Goal: Navigation & Orientation: Find specific page/section

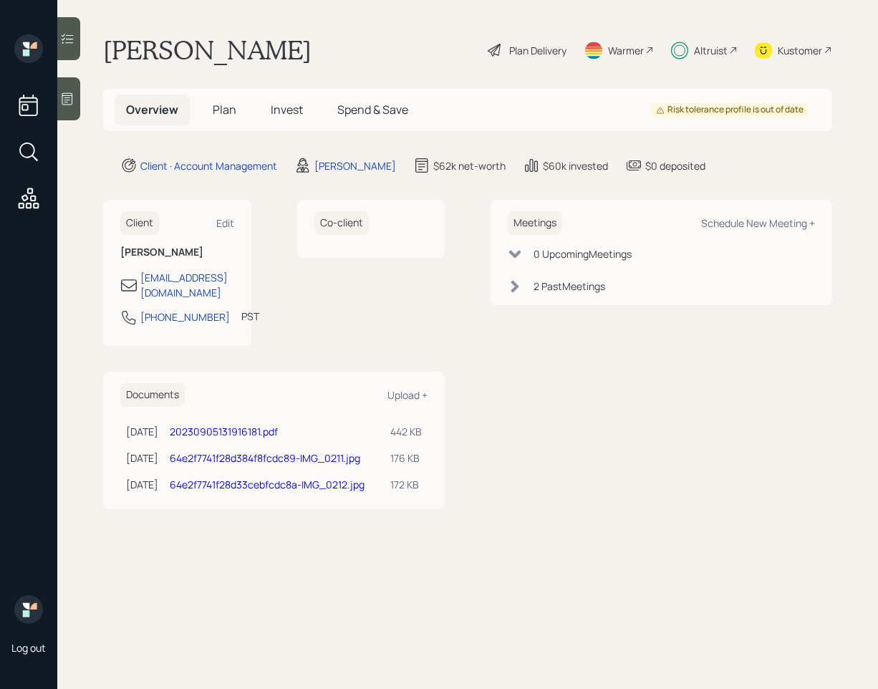
click at [280, 112] on span "Invest" at bounding box center [287, 110] width 32 height 16
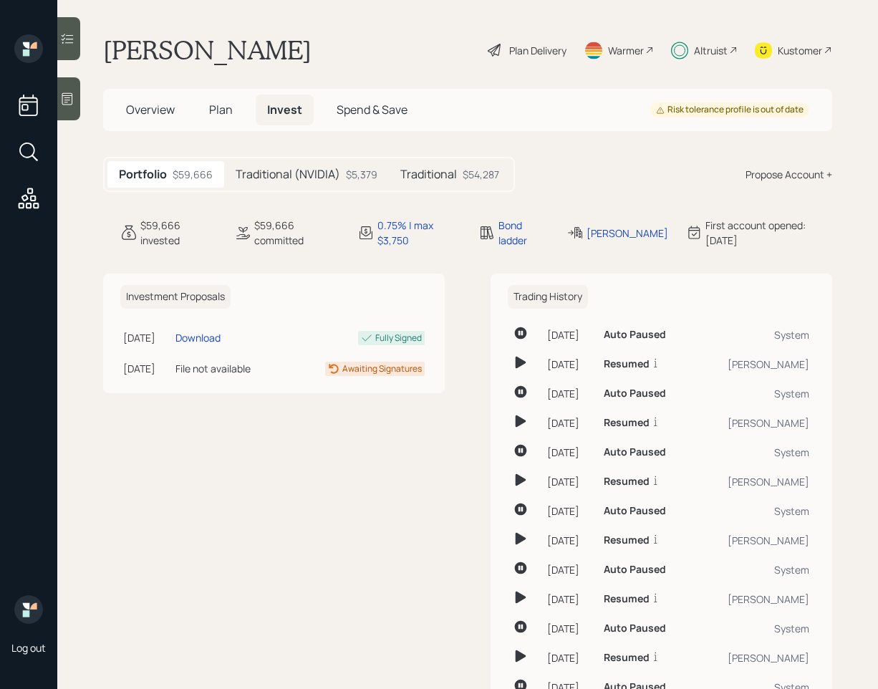
click at [327, 174] on h5 "Traditional (NVIDIA)" at bounding box center [288, 175] width 105 height 14
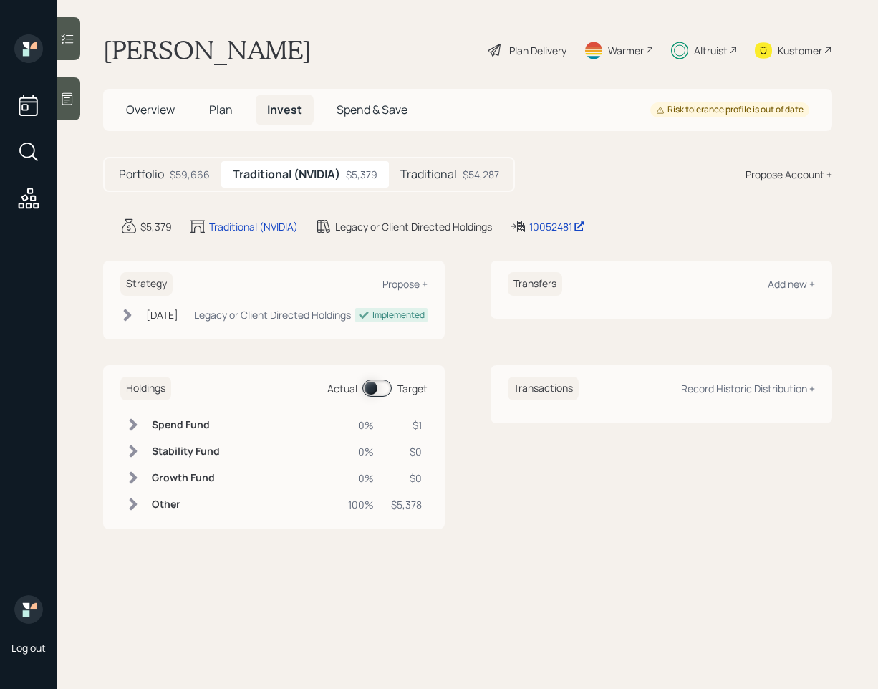
click at [450, 175] on h5 "Traditional" at bounding box center [428, 175] width 57 height 14
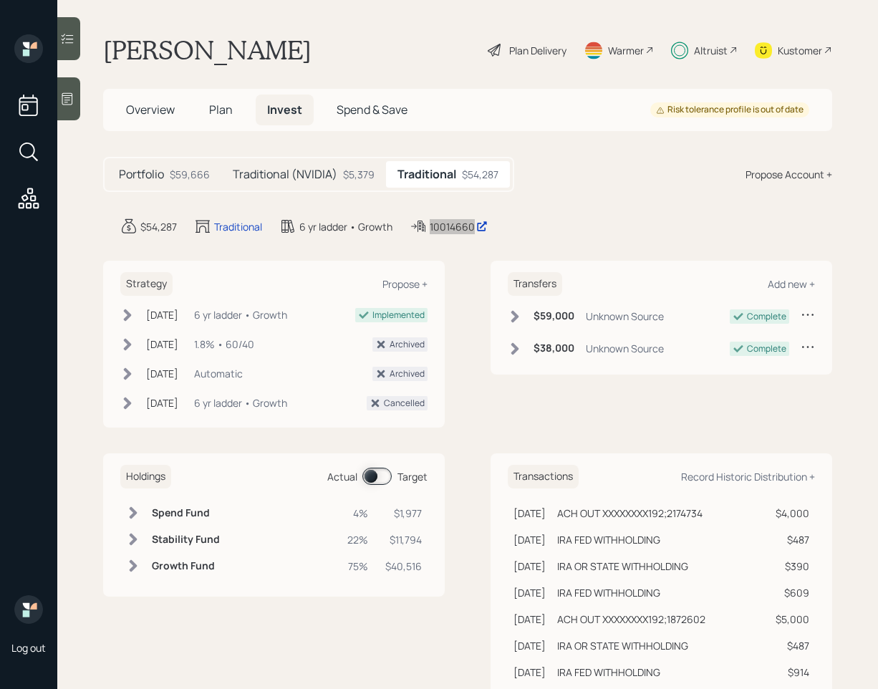
drag, startPoint x: 449, startPoint y: 225, endPoint x: 594, endPoint y: 3, distance: 265.4
click at [0, 0] on div "Log out [PERSON_NAME] Plan Delivery Warmer Altruist Kustomer Overview Plan Inve…" at bounding box center [439, 344] width 878 height 689
